Goal: Transaction & Acquisition: Purchase product/service

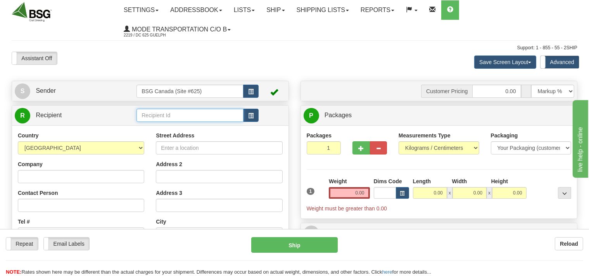
click at [171, 116] on input "text" at bounding box center [190, 115] width 107 height 13
click at [163, 114] on input "text" at bounding box center [190, 115] width 107 height 13
click at [181, 127] on div "NORTHAM BEVERAGES" at bounding box center [188, 127] width 99 height 9
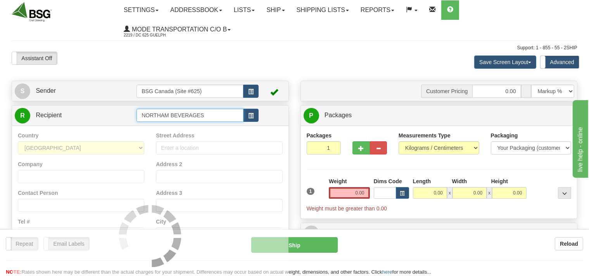
type input "NORTHAM BEVERAGES"
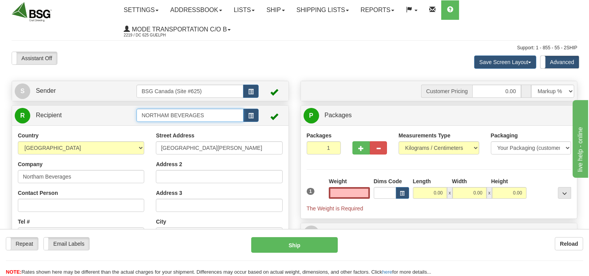
type input "0.00"
drag, startPoint x: 206, startPoint y: 117, endPoint x: 100, endPoint y: 132, distance: 106.9
click at [137, 122] on input "NORTHAM BEVERAGES" at bounding box center [190, 115] width 107 height 13
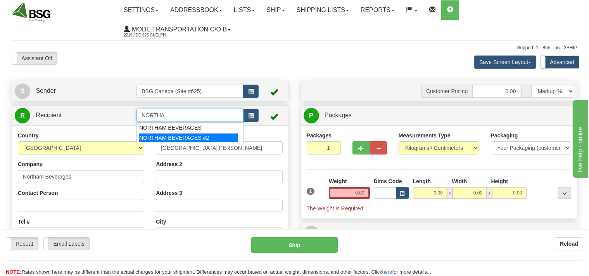
click at [182, 137] on div "NORTHAM BEVERAGES #2" at bounding box center [188, 137] width 99 height 9
type input "NORTHAM BEVERAGES #2"
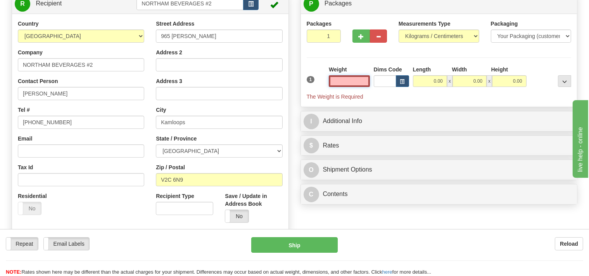
scroll to position [123, 0]
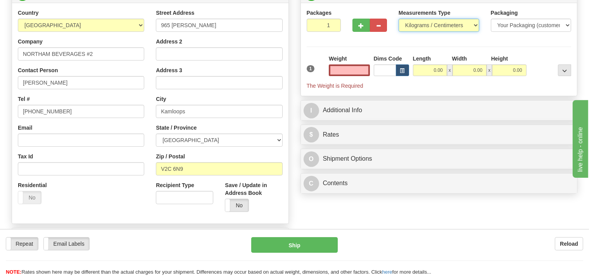
type input "0.00"
click at [399, 19] on select "Pounds / Inches Kilograms / Centimeters" at bounding box center [439, 25] width 81 height 13
select select "0"
click option "Pounds / Inches" at bounding box center [0, 0] width 0 height 0
click at [353, 72] on input "0.00" at bounding box center [349, 70] width 41 height 12
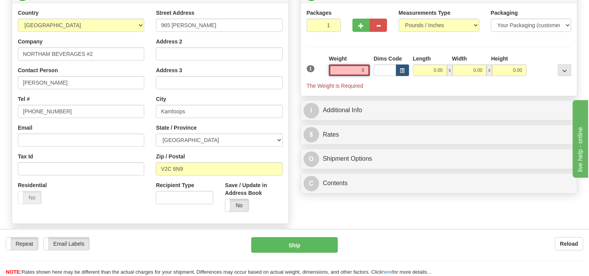
type input "88"
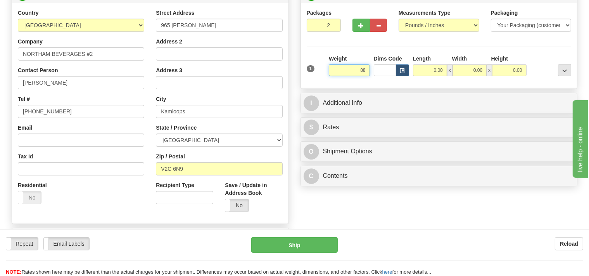
type input "2"
click at [332, 23] on input "2" at bounding box center [324, 25] width 35 height 13
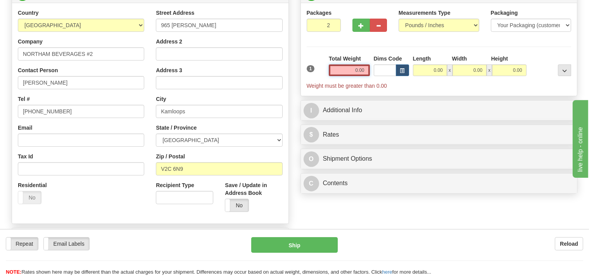
click at [347, 71] on input "0.00" at bounding box center [349, 70] width 41 height 12
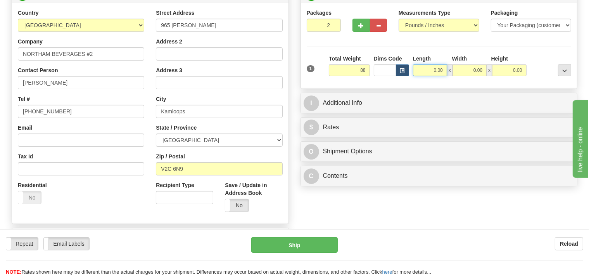
type input "88.00"
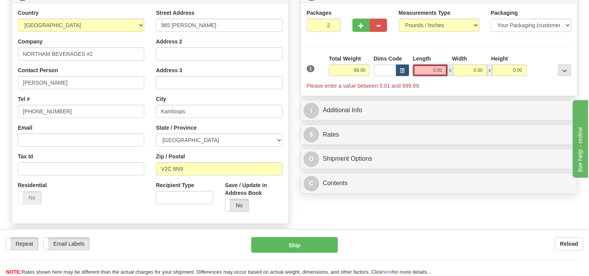
click at [428, 68] on input "0.00" at bounding box center [430, 70] width 35 height 12
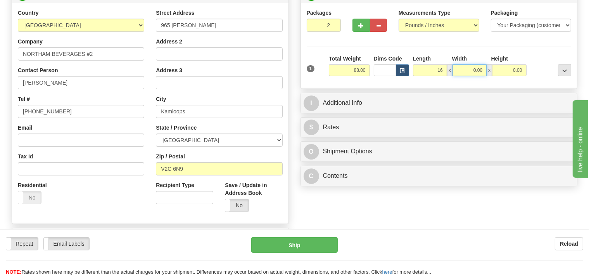
type input "16.00"
click at [470, 68] on input "0.00" at bounding box center [470, 70] width 34 height 12
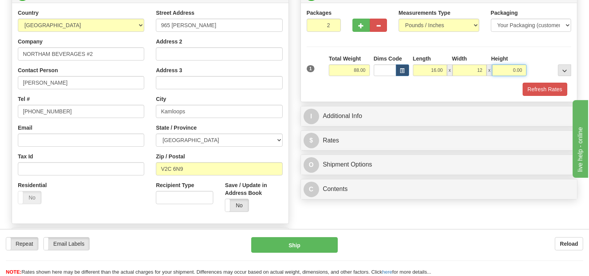
type input "12.00"
click at [505, 71] on input "0.00" at bounding box center [509, 70] width 34 height 12
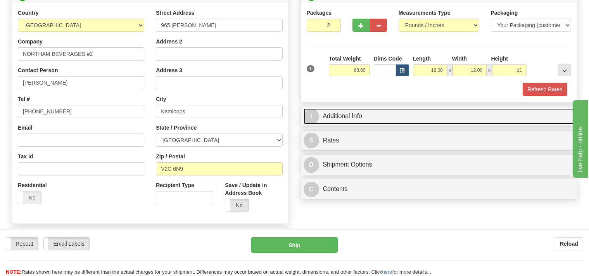
type input "11.00"
click at [381, 120] on link "I Additional Info" at bounding box center [439, 116] width 271 height 16
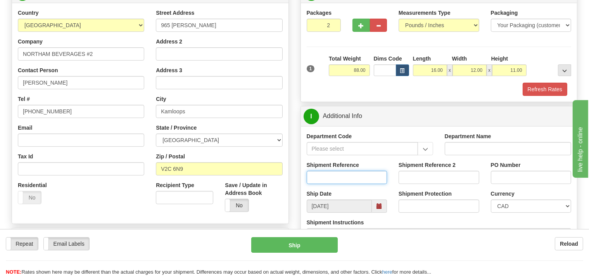
click at [331, 177] on input "Shipment Reference" at bounding box center [347, 177] width 81 height 13
type input "SO170-150797"
click at [544, 94] on button "Refresh Rates" at bounding box center [545, 89] width 45 height 13
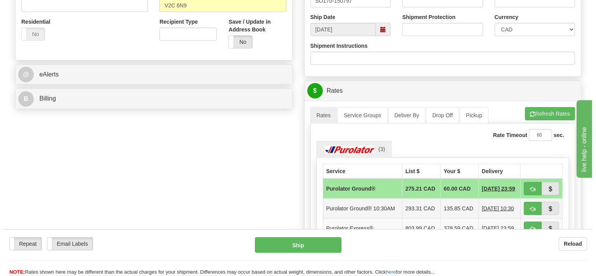
scroll to position [287, 0]
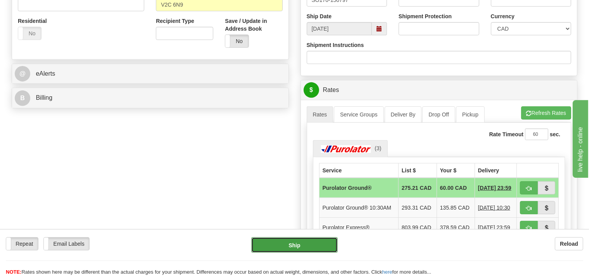
click at [321, 243] on button "Ship" at bounding box center [294, 245] width 87 height 16
type input "260"
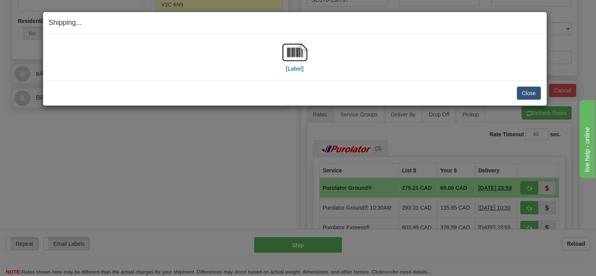
click at [279, 61] on div "[Label]" at bounding box center [295, 57] width 492 height 35
click at [296, 58] on img at bounding box center [295, 52] width 25 height 25
